Goal: Task Accomplishment & Management: Use online tool/utility

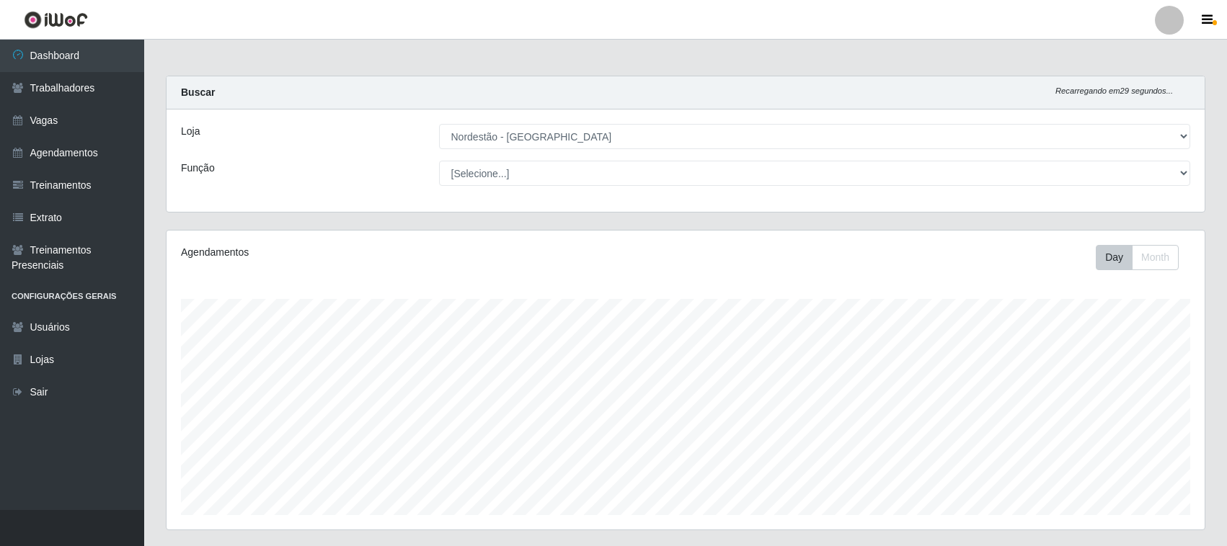
select select "420"
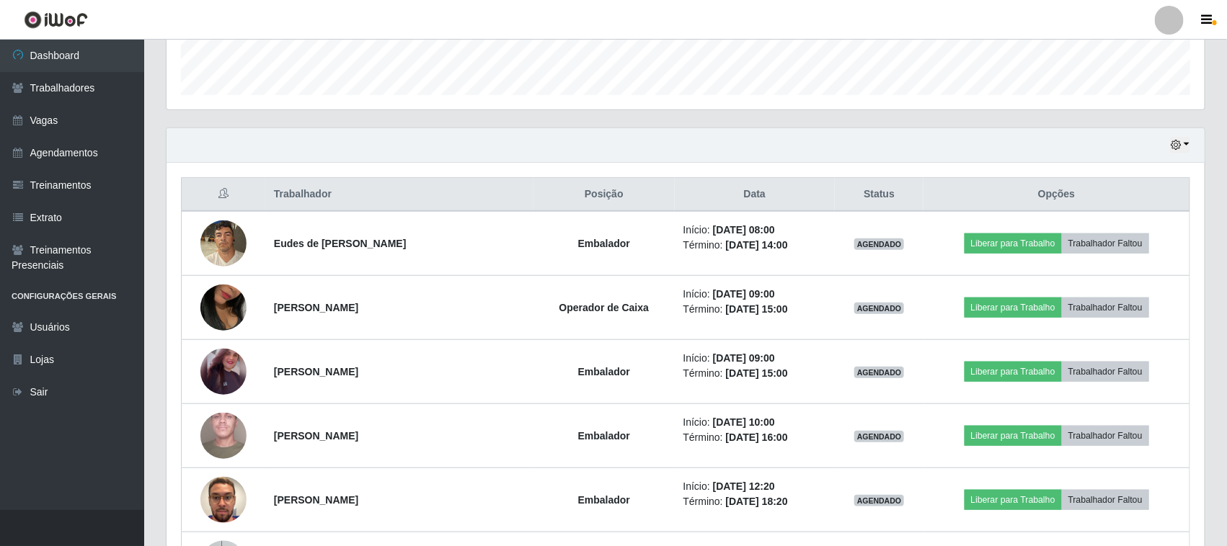
scroll to position [322, 0]
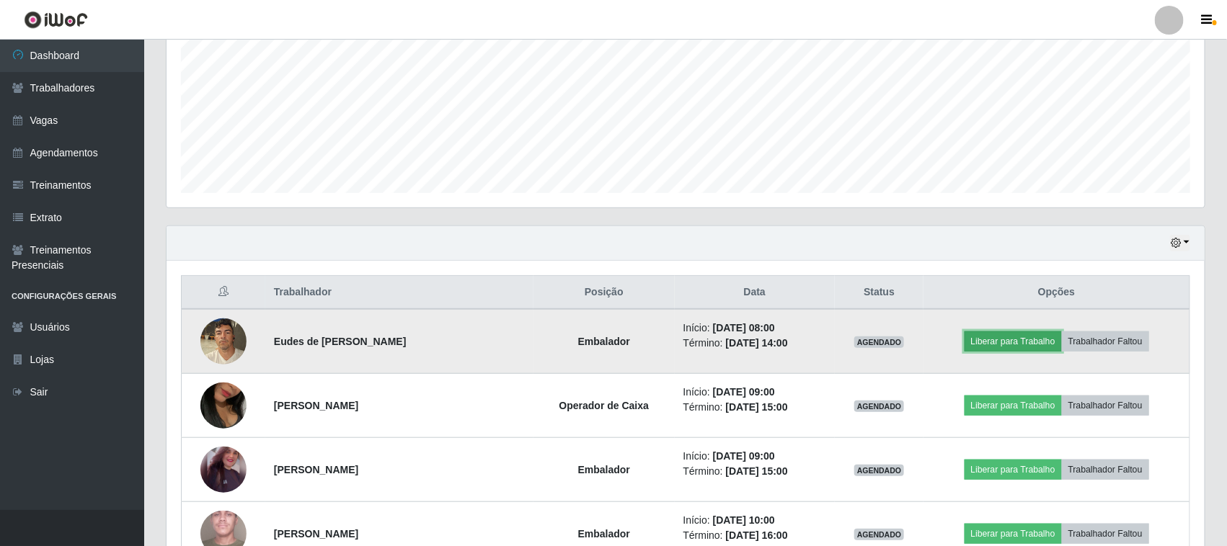
click at [1025, 342] on button "Liberar para Trabalho" at bounding box center [1012, 342] width 97 height 20
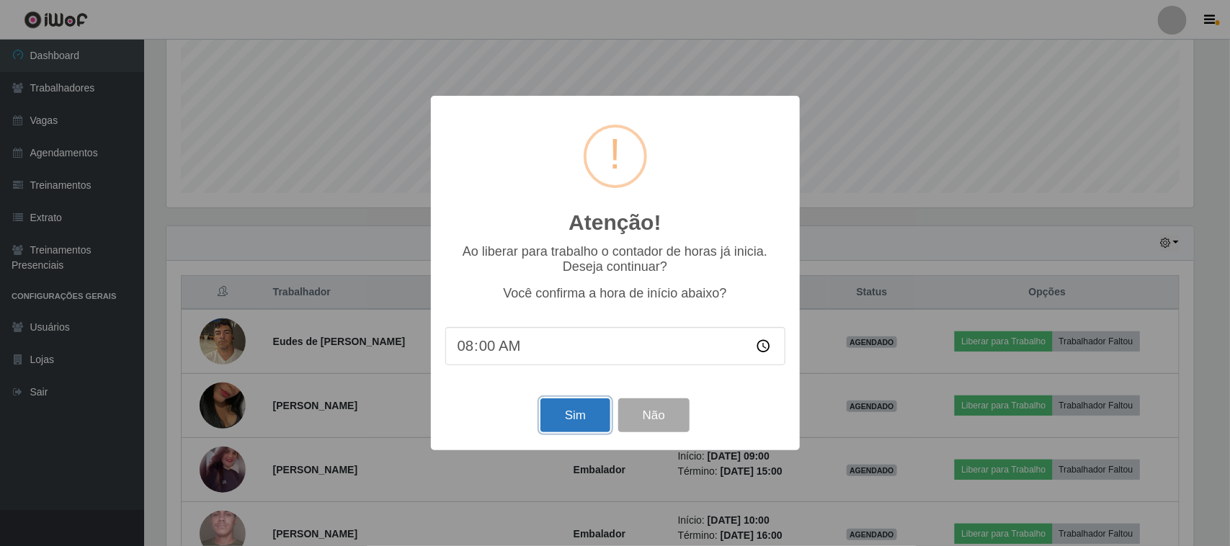
click at [582, 418] on button "Sim" at bounding box center [576, 416] width 70 height 34
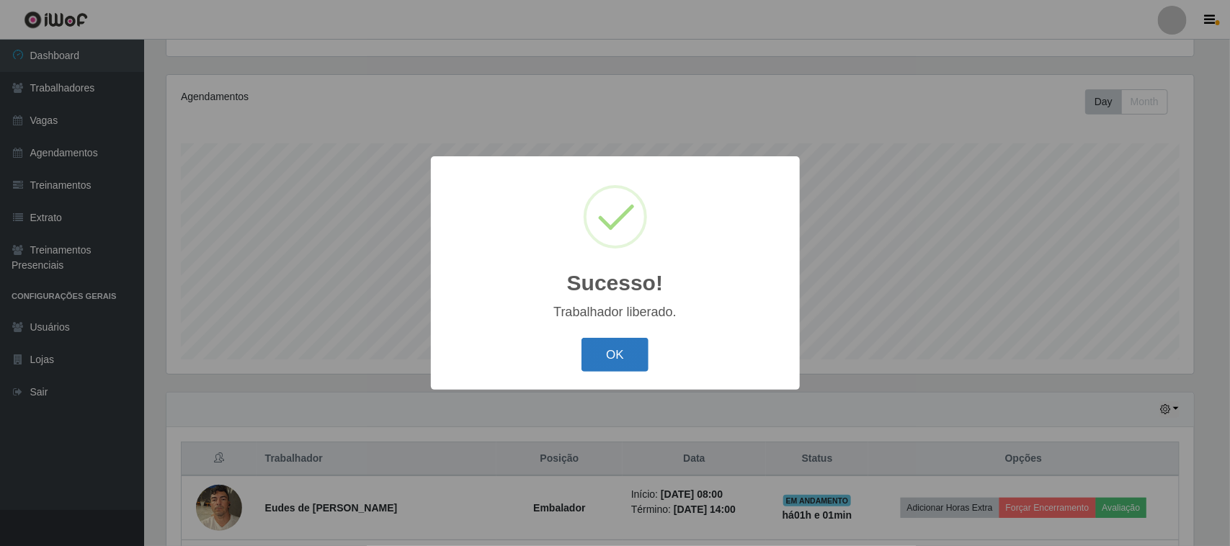
click at [621, 355] on button "OK" at bounding box center [615, 355] width 67 height 34
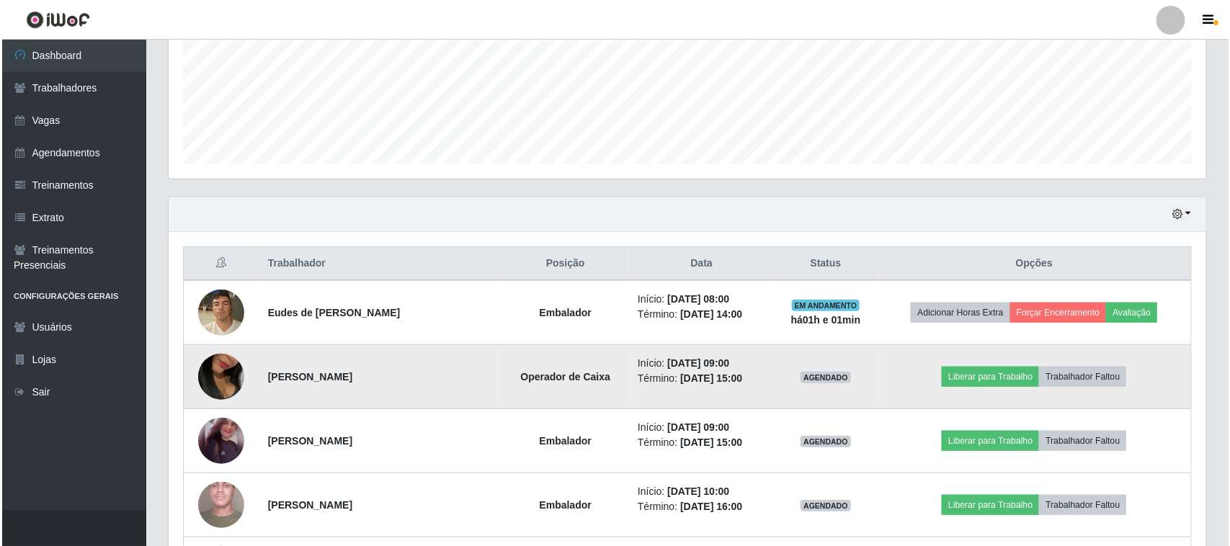
scroll to position [426, 0]
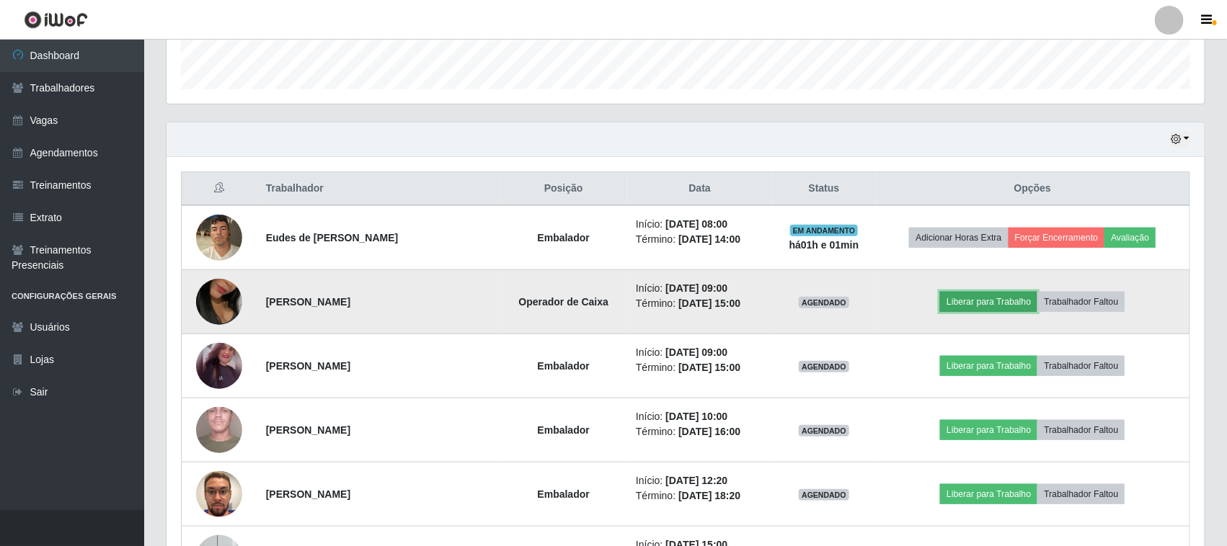
click at [1013, 301] on button "Liberar para Trabalho" at bounding box center [988, 302] width 97 height 20
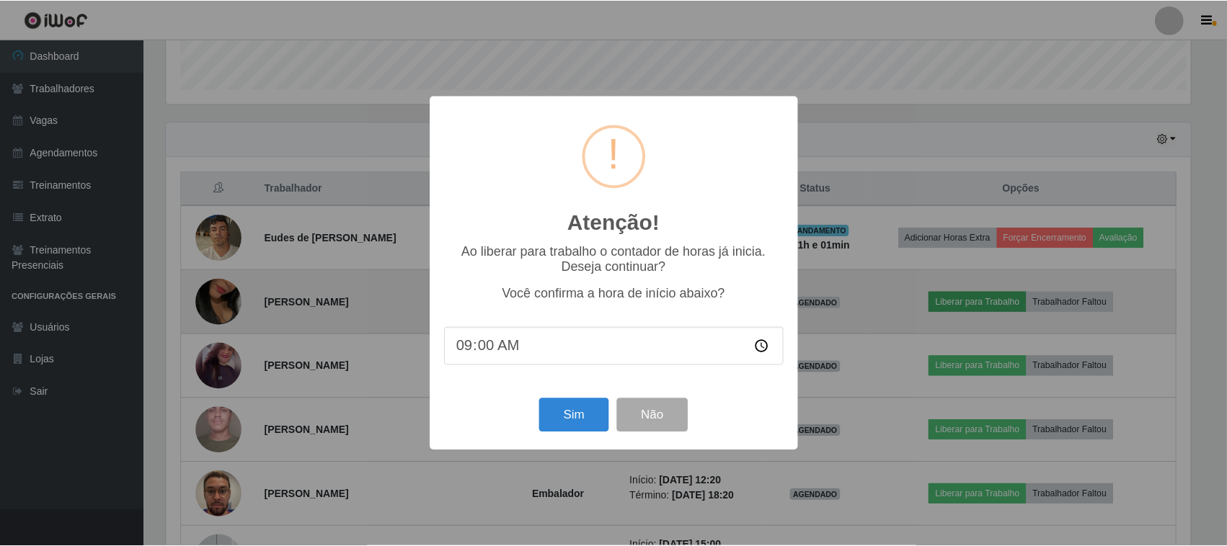
scroll to position [300, 1028]
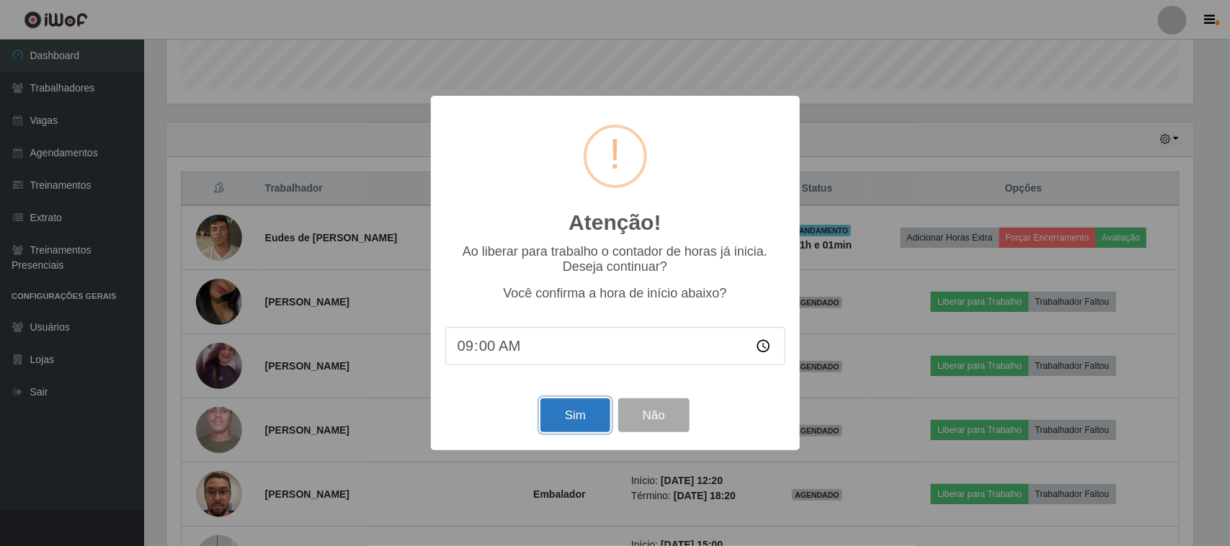
click at [577, 412] on button "Sim" at bounding box center [576, 416] width 70 height 34
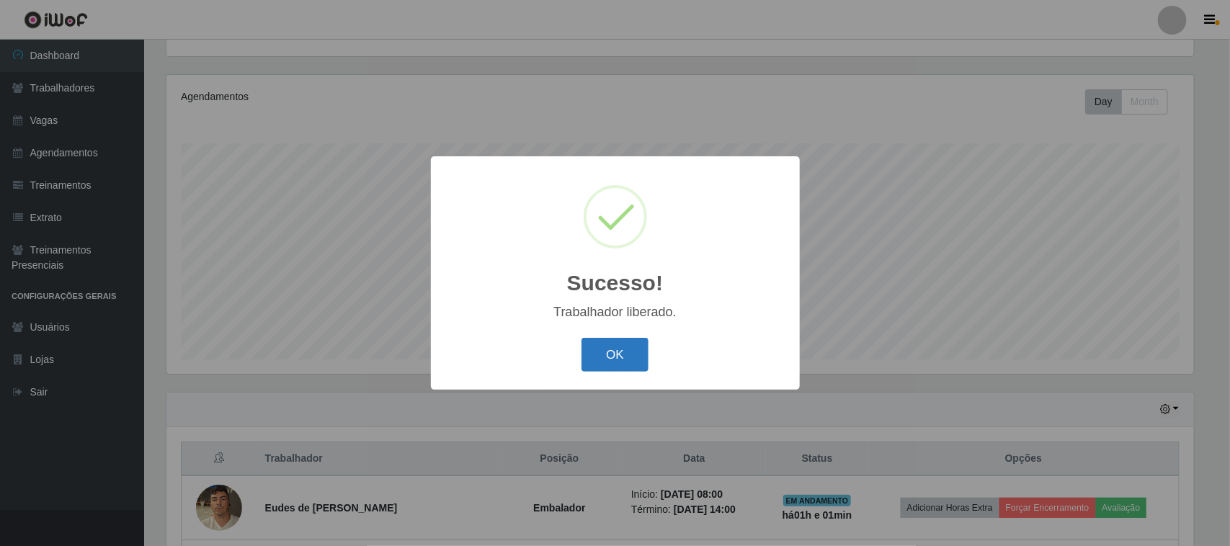
click at [597, 361] on button "OK" at bounding box center [615, 355] width 67 height 34
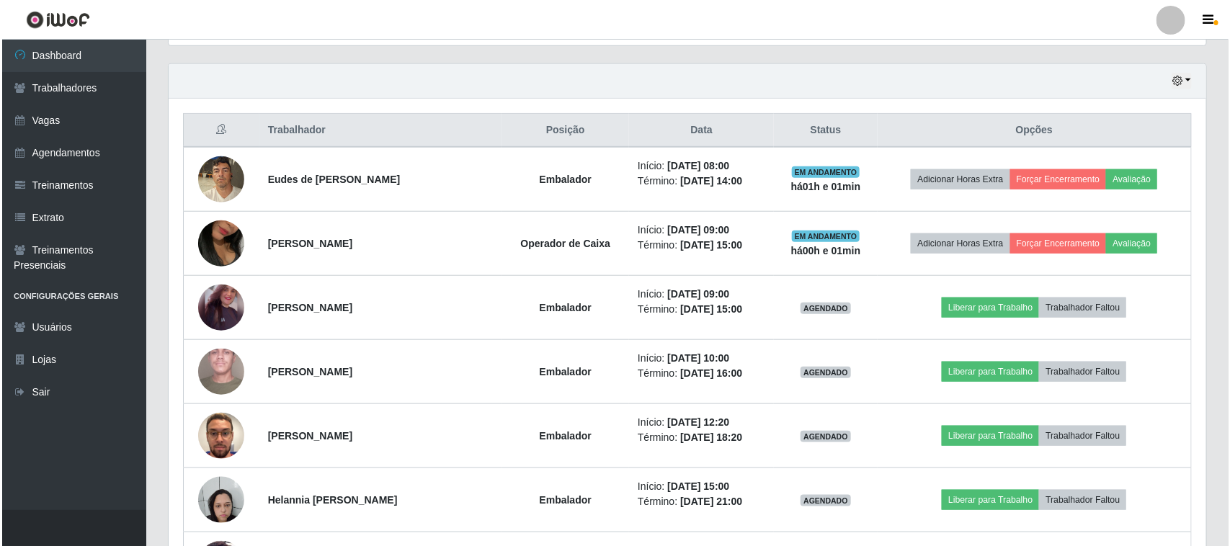
scroll to position [516, 0]
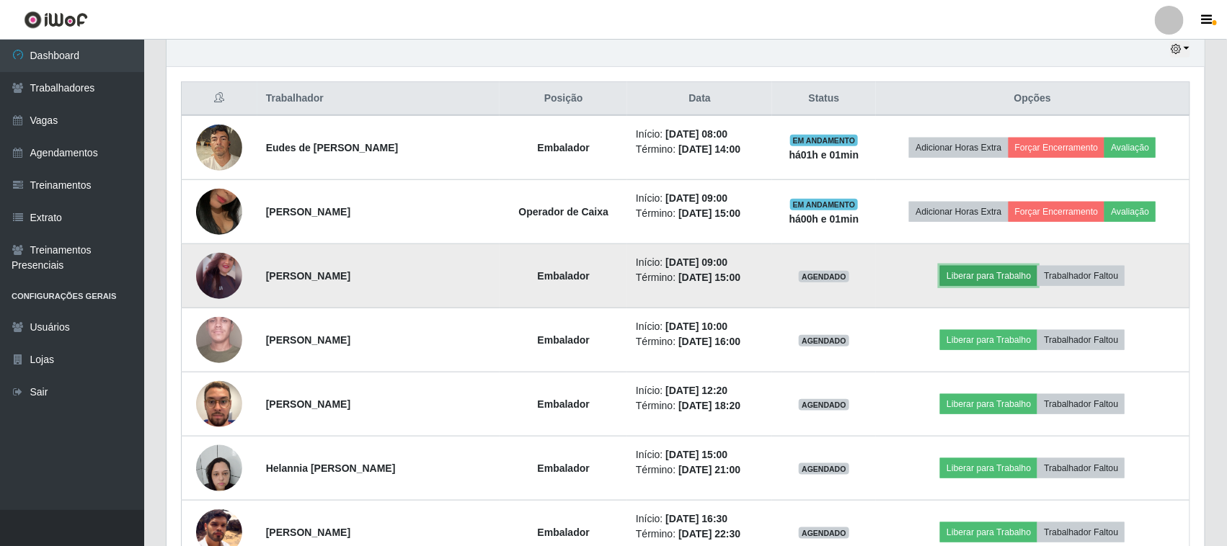
click at [971, 281] on button "Liberar para Trabalho" at bounding box center [988, 276] width 97 height 20
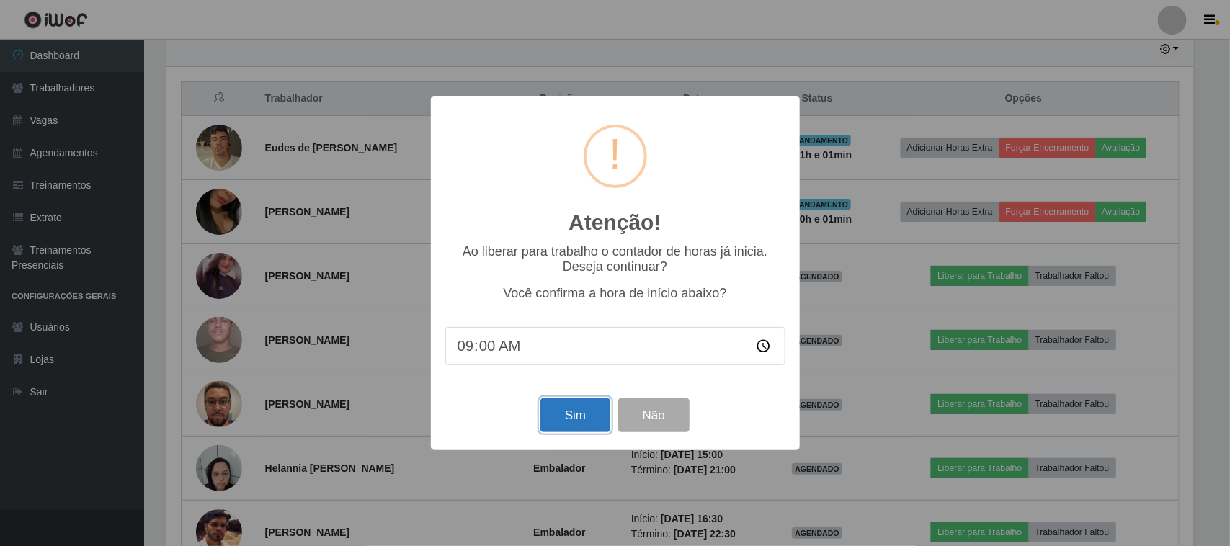
click at [574, 419] on button "Sim" at bounding box center [576, 416] width 70 height 34
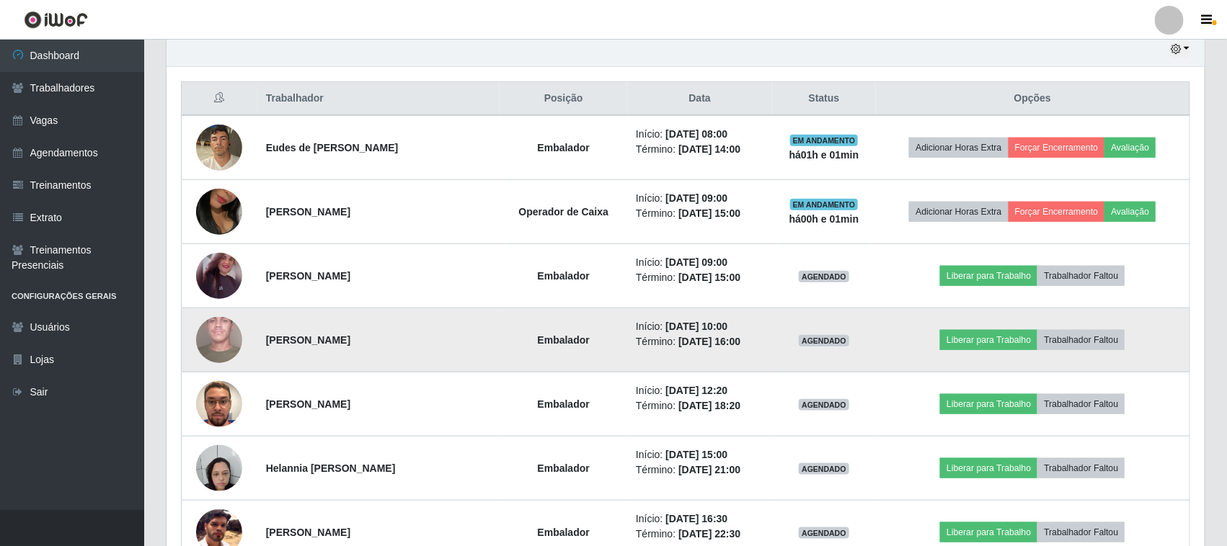
scroll to position [0, 0]
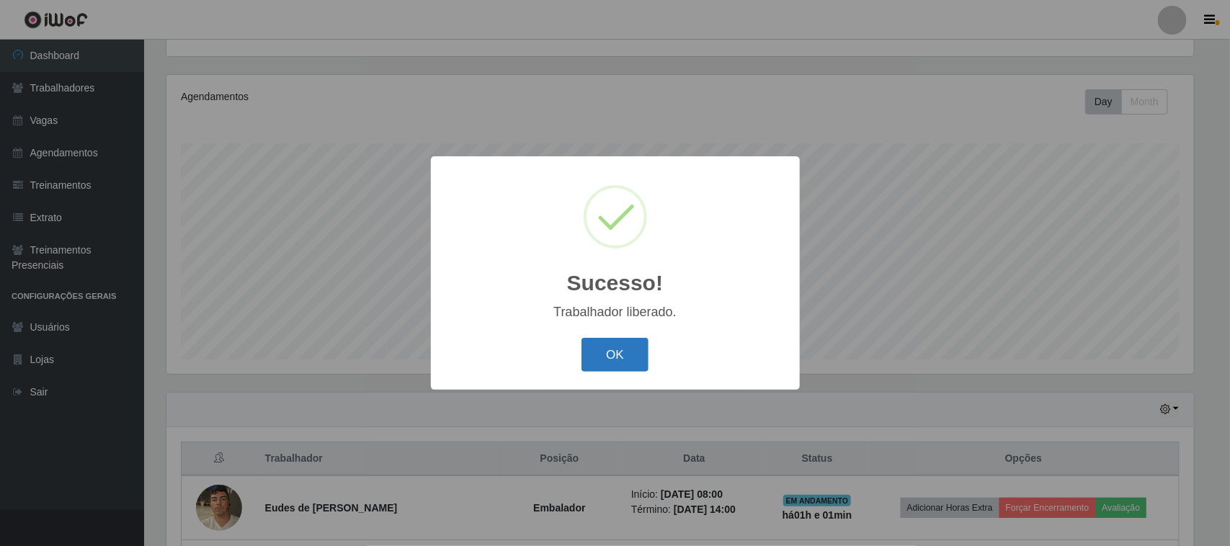
click at [617, 353] on button "OK" at bounding box center [615, 355] width 67 height 34
